Goal: Communication & Community: Participate in discussion

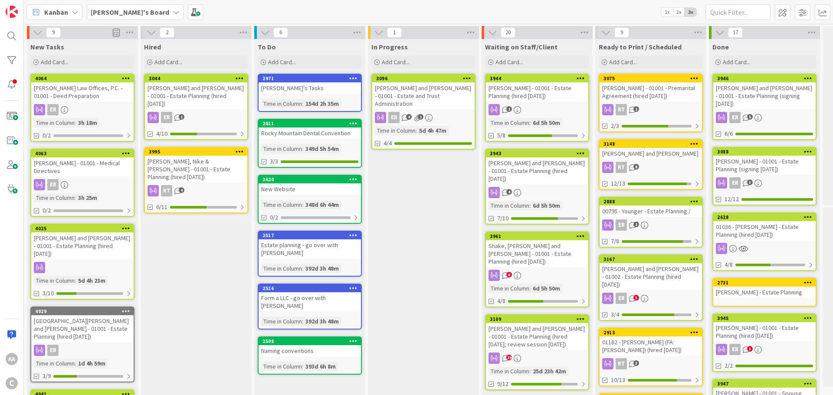
click at [72, 88] on div "[PERSON_NAME] Law Offices, P.C. - 01001 - Deed Preparation" at bounding box center [82, 91] width 102 height 19
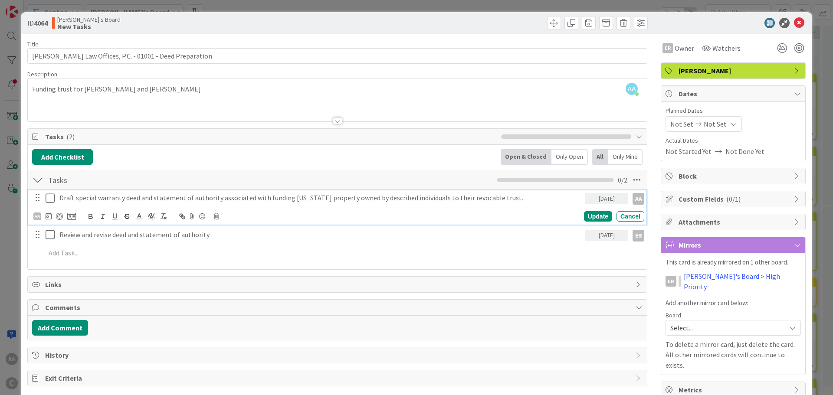
click at [49, 199] on icon at bounding box center [52, 198] width 13 height 10
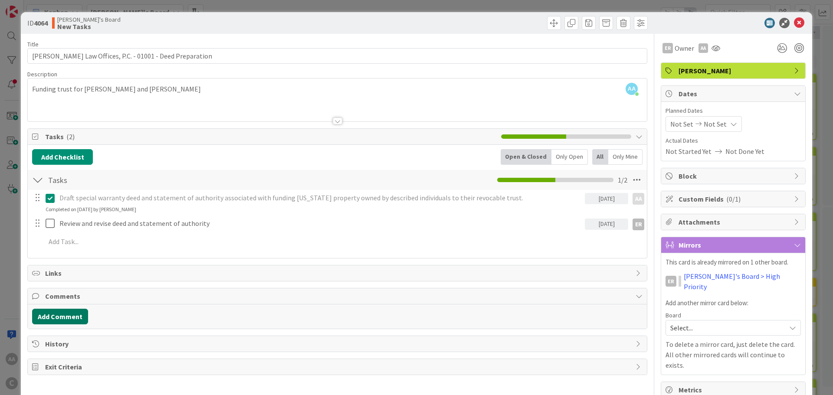
click at [48, 317] on button "Add Comment" at bounding box center [60, 317] width 56 height 16
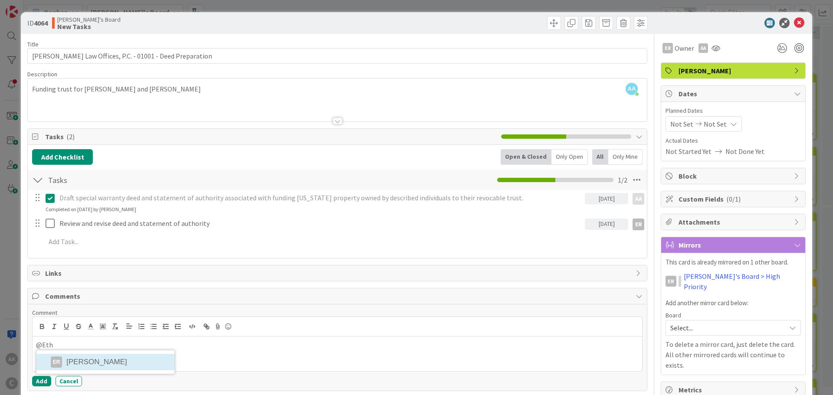
click at [62, 362] on li "ER [PERSON_NAME]" at bounding box center [105, 362] width 138 height 16
click at [37, 380] on button "Add" at bounding box center [41, 381] width 19 height 10
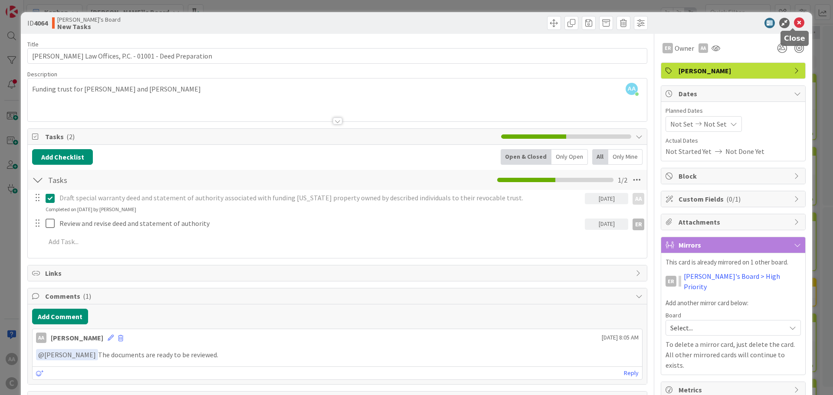
click at [794, 22] on icon at bounding box center [799, 23] width 10 height 10
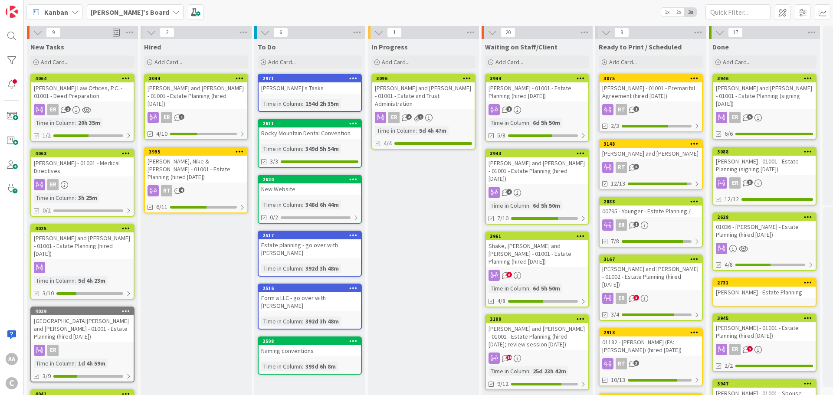
click at [80, 91] on div "[PERSON_NAME] Law Offices, P.C. - 01001 - Deed Preparation" at bounding box center [82, 91] width 102 height 19
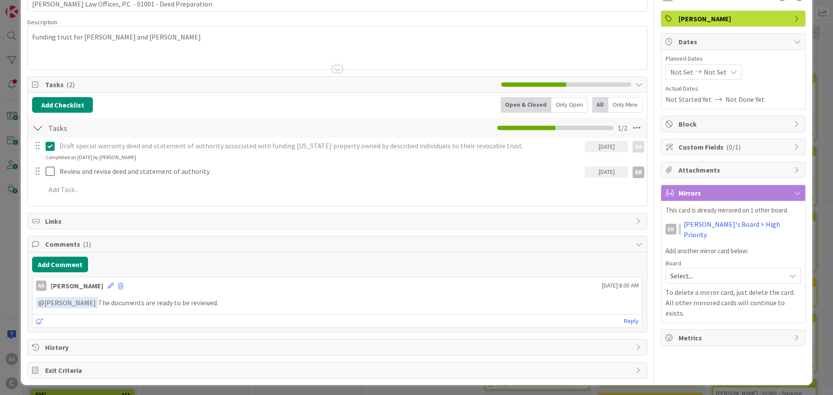
scroll to position [54, 0]
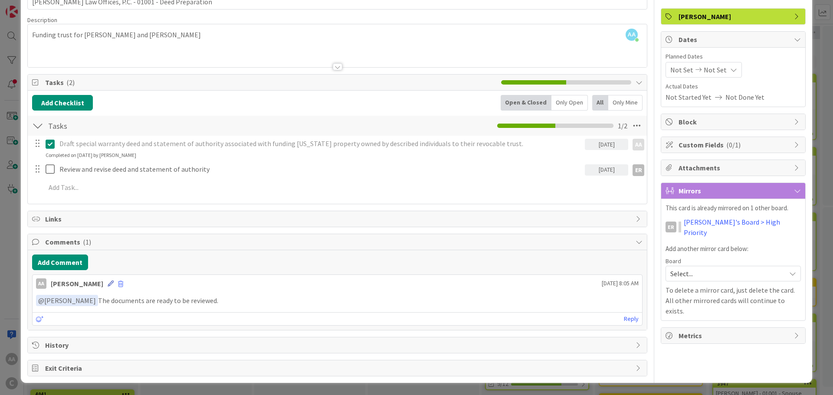
click at [114, 284] on icon at bounding box center [111, 284] width 6 height 6
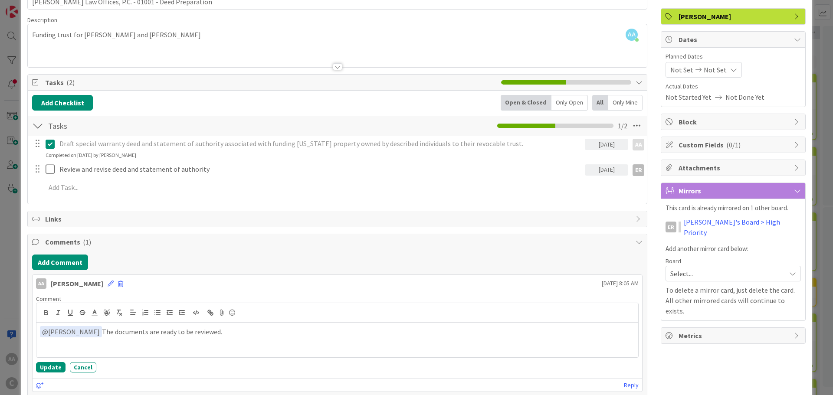
click at [259, 268] on div "Add Comment" at bounding box center [337, 263] width 610 height 16
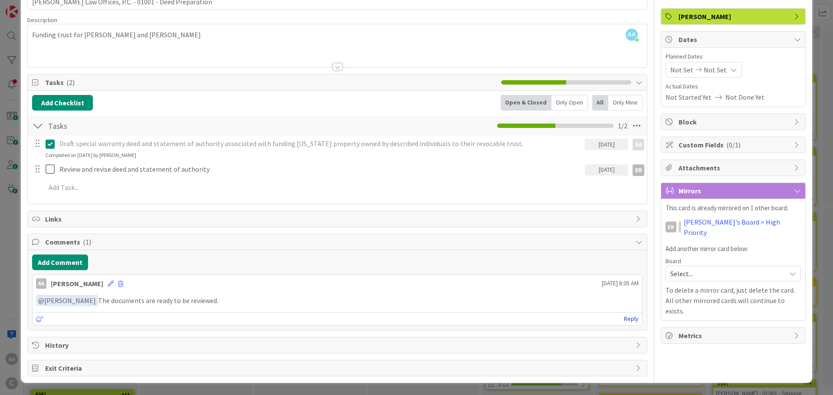
click at [625, 322] on link "Reply" at bounding box center [631, 319] width 15 height 11
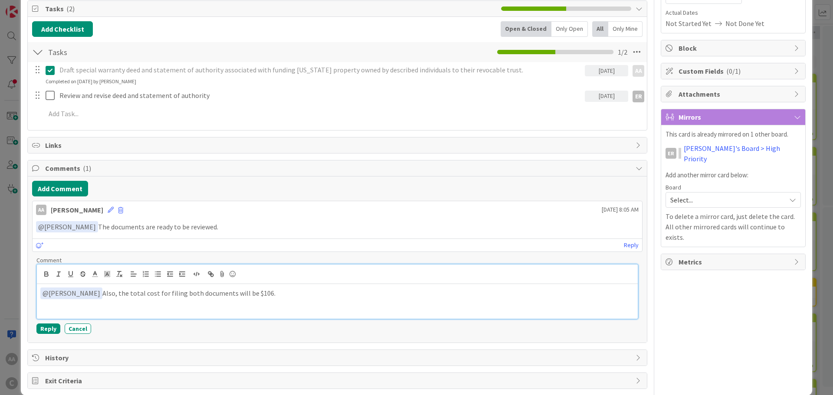
scroll to position [140, 0]
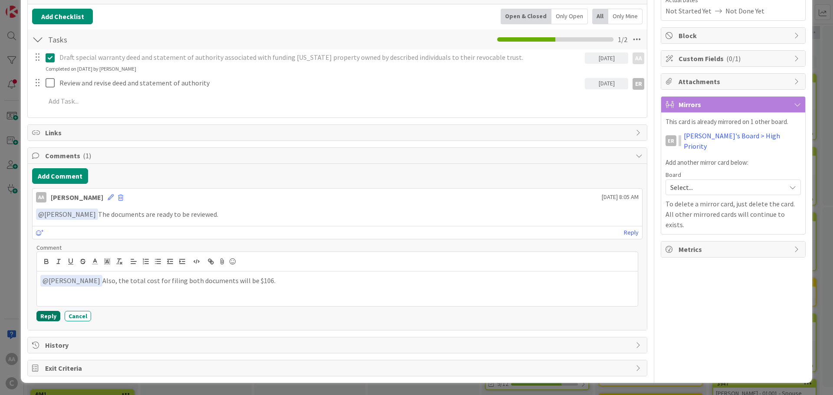
click at [49, 316] on button "Reply" at bounding box center [48, 316] width 24 height 10
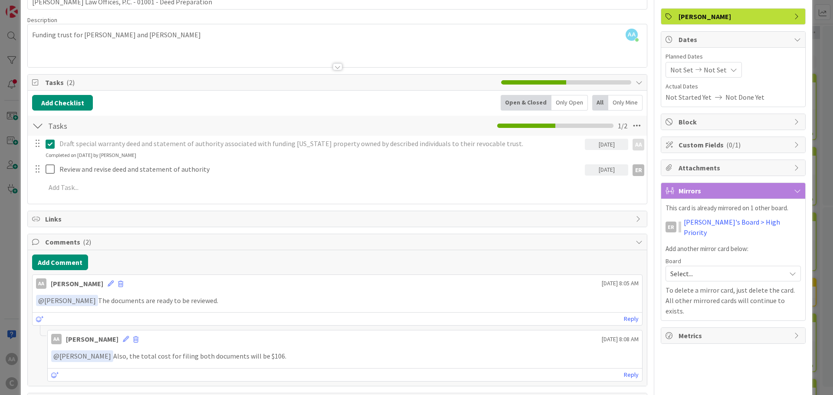
scroll to position [110, 0]
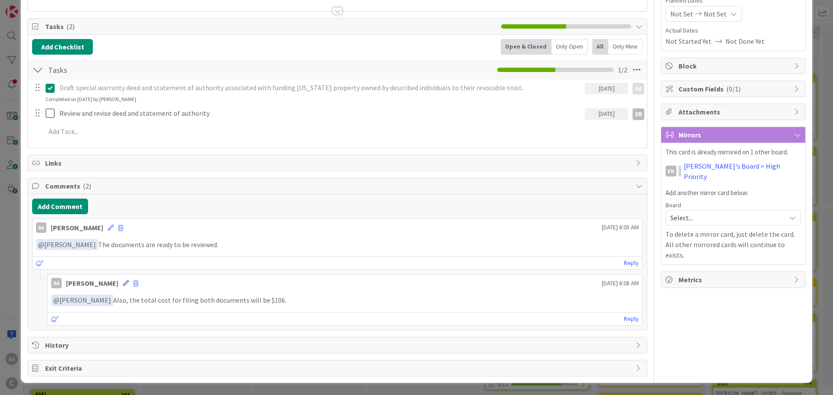
click at [129, 283] on icon at bounding box center [126, 283] width 6 height 6
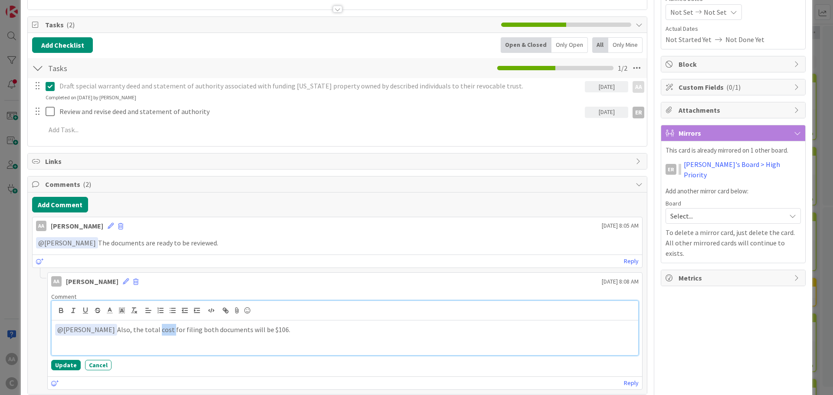
drag, startPoint x: 157, startPoint y: 301, endPoint x: 144, endPoint y: 299, distance: 13.2
click at [144, 299] on div "AA [PERSON_NAME] [DATE] 8:08 AM Comment ﻿ @ [PERSON_NAME] ﻿ Also, the total cos…" at bounding box center [344, 331] width 595 height 118
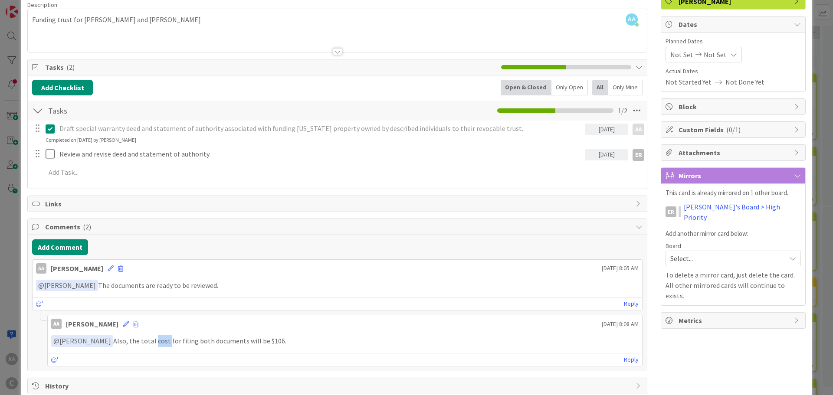
click at [145, 343] on p "﻿ @ [PERSON_NAME] ﻿ Also, the total cost for filing both documents will be $106." at bounding box center [344, 341] width 587 height 12
click at [146, 343] on p "﻿ @ [PERSON_NAME] ﻿ Also, the total cost for filing both documents will be $106." at bounding box center [344, 341] width 587 height 12
click at [144, 342] on p "﻿ @ [PERSON_NAME] ﻿ Also, the total cost for filing both documents will be $106." at bounding box center [344, 341] width 587 height 12
click at [141, 341] on p "﻿ @ [PERSON_NAME] ﻿ Also, the total cost for filing both documents will be $106." at bounding box center [344, 341] width 587 height 12
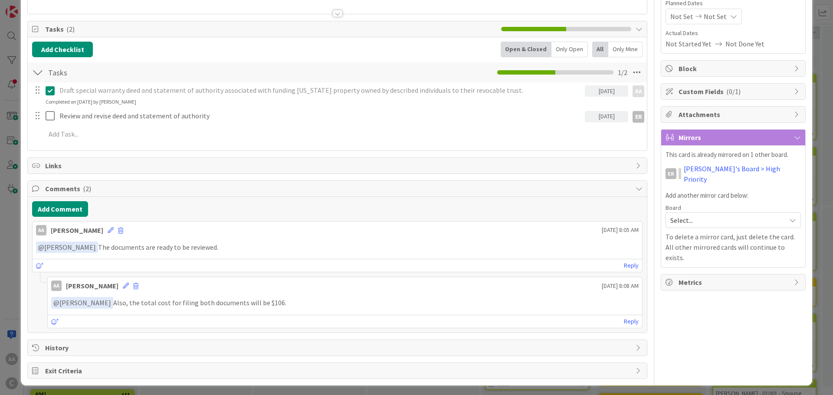
scroll to position [110, 0]
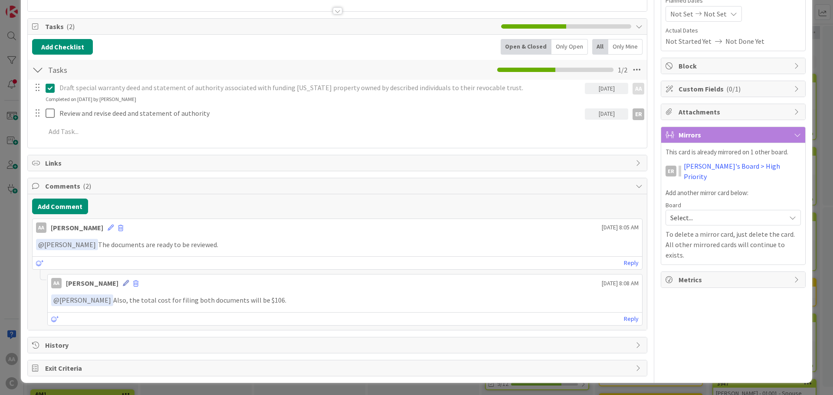
click at [129, 285] on icon at bounding box center [126, 283] width 6 height 6
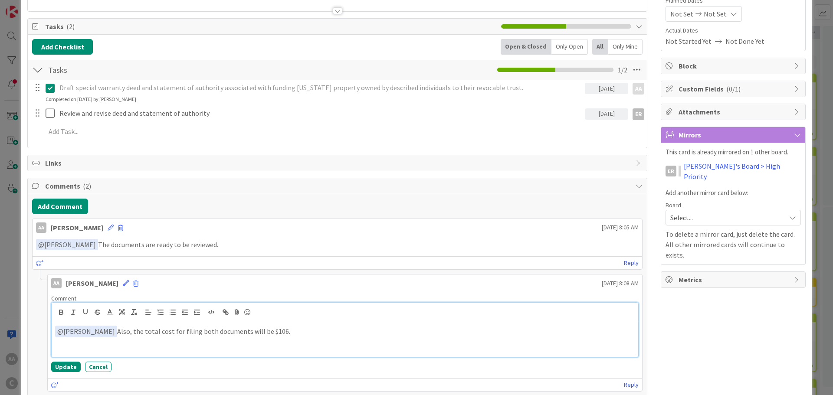
click at [144, 334] on p "﻿ @ [PERSON_NAME] ﻿ Also, the total cost for filing both documents will be $106." at bounding box center [344, 332] width 579 height 12
click at [186, 333] on p "﻿ @ [PERSON_NAME] ﻿ Also, the total recording cost for filing both documents wi…" at bounding box center [344, 332] width 579 height 12
click at [60, 367] on button "Update" at bounding box center [65, 367] width 29 height 10
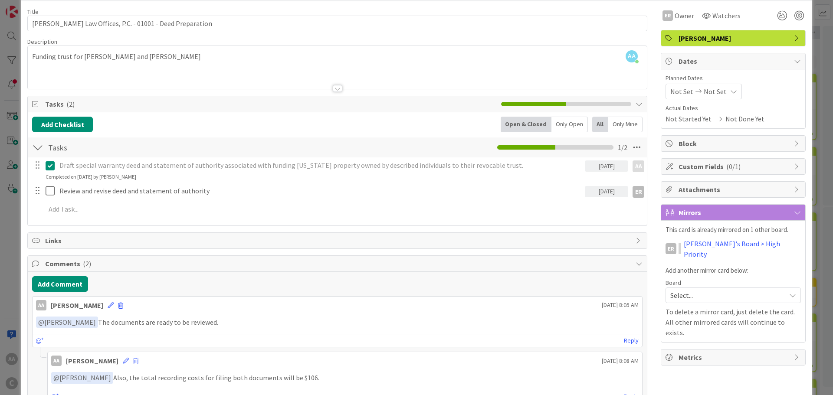
scroll to position [0, 0]
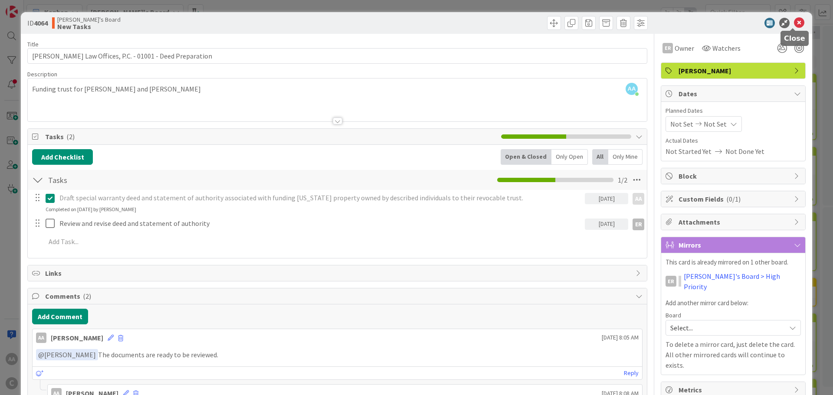
click at [794, 25] on icon at bounding box center [799, 23] width 10 height 10
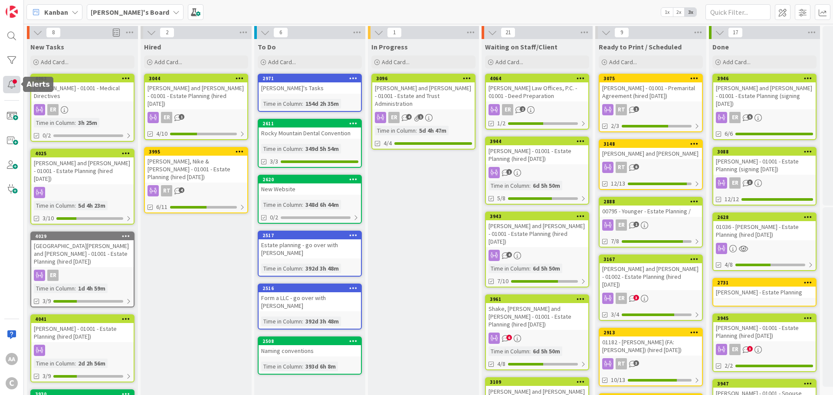
click at [11, 82] on div at bounding box center [11, 84] width 17 height 17
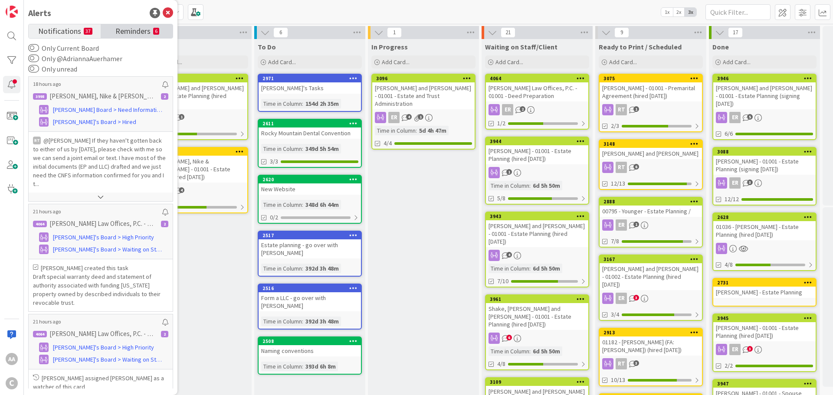
click at [139, 36] on span "Reminders" at bounding box center [132, 30] width 35 height 12
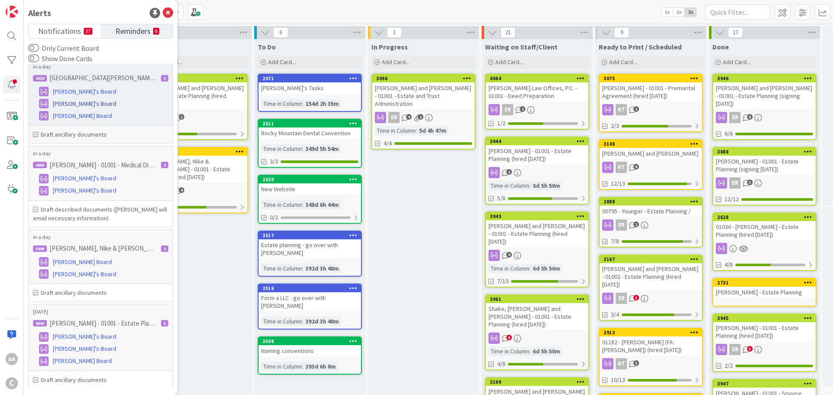
scroll to position [130, 0]
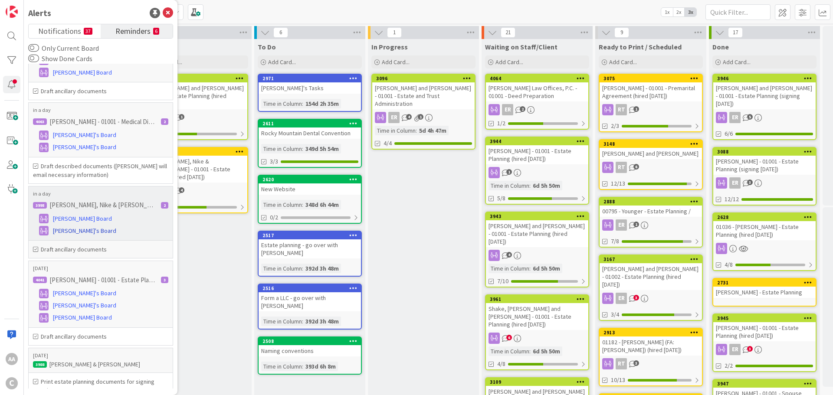
click at [65, 229] on span "[PERSON_NAME]'s Board" at bounding box center [84, 230] width 63 height 9
